Goal: Task Accomplishment & Management: Use online tool/utility

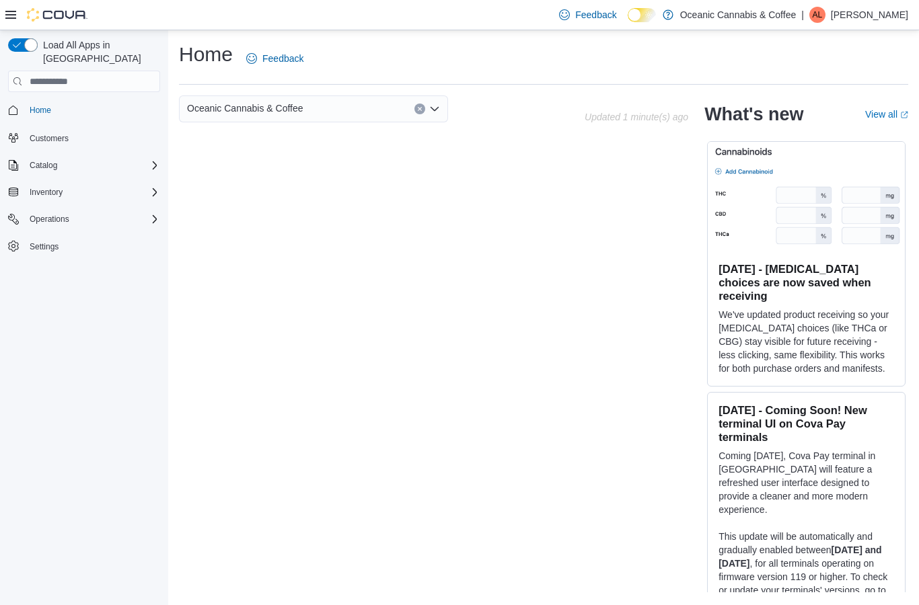
click at [128, 184] on div "Inventory" at bounding box center [92, 192] width 136 height 16
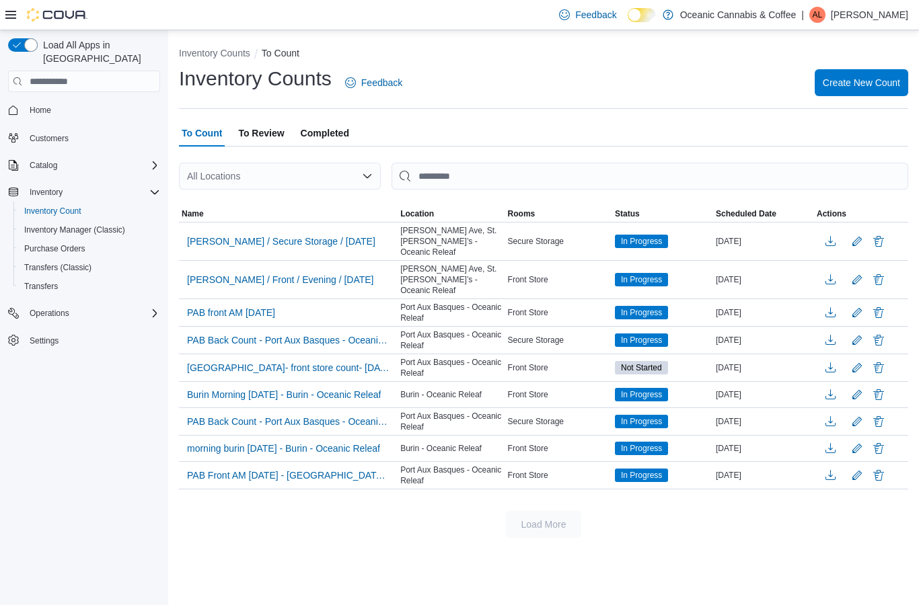
click at [274, 133] on span "To Review" at bounding box center [261, 133] width 46 height 27
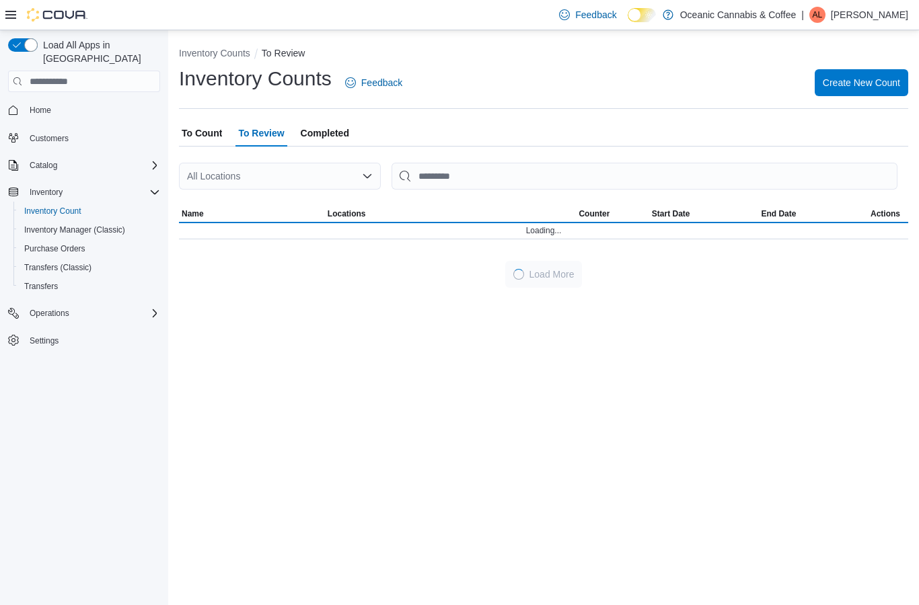
click at [209, 126] on span "To Count" at bounding box center [202, 133] width 40 height 27
